Goal: Navigation & Orientation: Find specific page/section

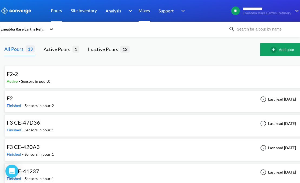
click at [144, 8] on link "Mixes" at bounding box center [143, 11] width 11 height 22
